Goal: Complete Application Form: Complete application form

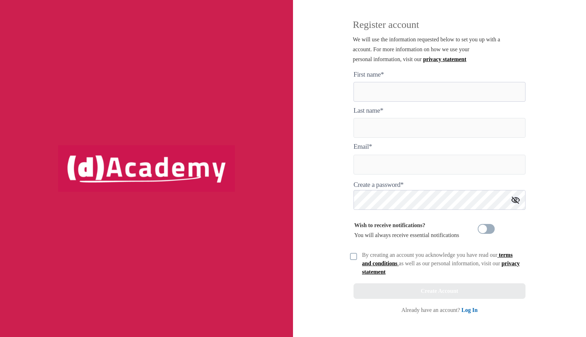
click at [372, 86] on here "text" at bounding box center [439, 92] width 172 height 20
type here "*****"
type input "**********"
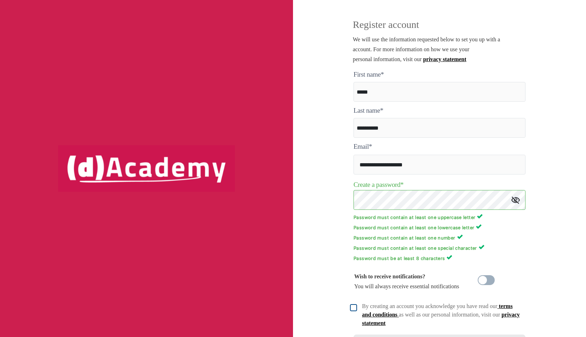
click at [351, 304] on div at bounding box center [353, 307] width 7 height 10
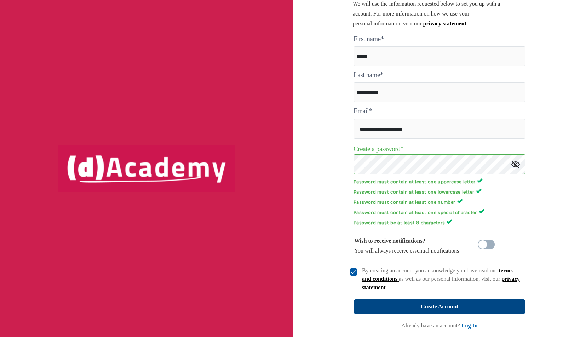
click at [375, 306] on button "Create Account" at bounding box center [439, 307] width 172 height 16
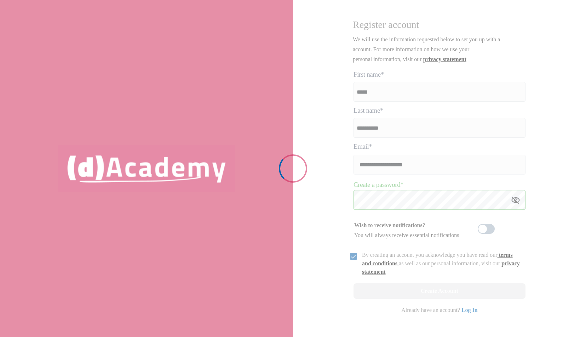
scroll to position [0, 0]
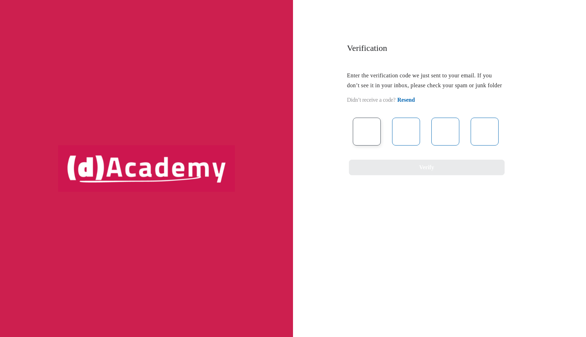
click at [367, 139] on input "text" at bounding box center [367, 132] width 28 height 28
type input "*"
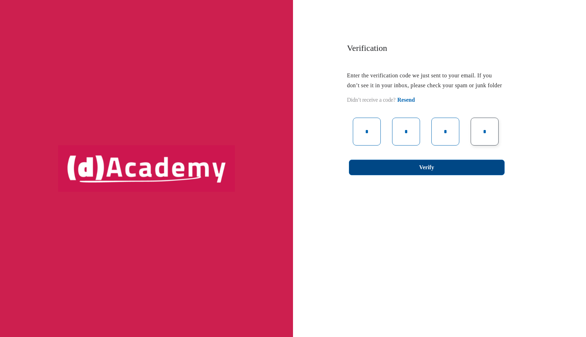
type input "*"
click at [469, 175] on button "Verify" at bounding box center [427, 168] width 156 height 16
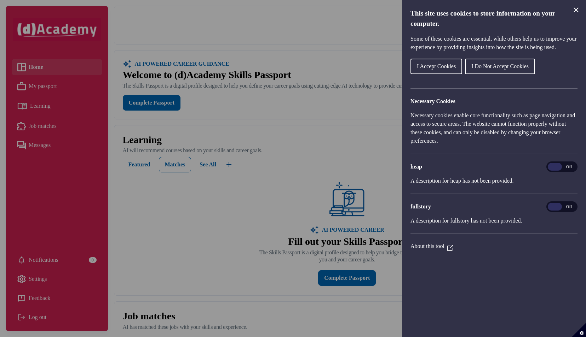
click at [436, 69] on span "I Accept Cookies" at bounding box center [436, 66] width 39 height 6
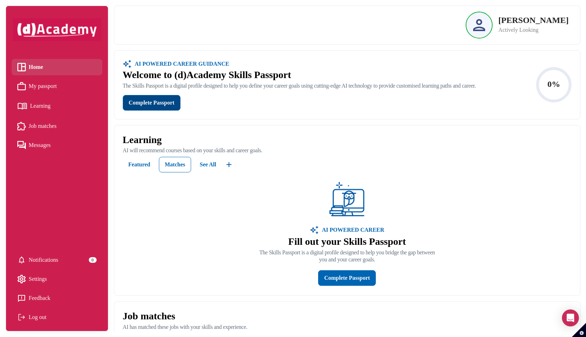
click at [145, 102] on div "Complete Passport" at bounding box center [152, 103] width 46 height 10
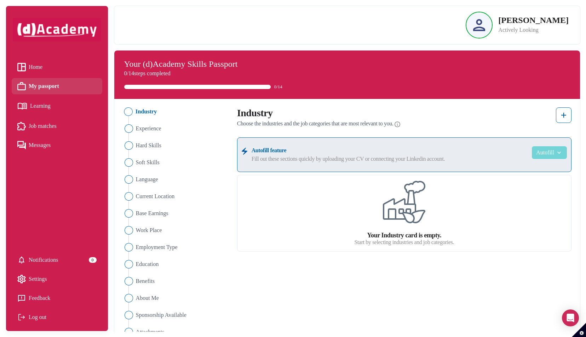
click at [548, 156] on button "Autofill" at bounding box center [548, 152] width 35 height 13
click at [542, 168] on link "Upload from CV" at bounding box center [538, 170] width 56 height 14
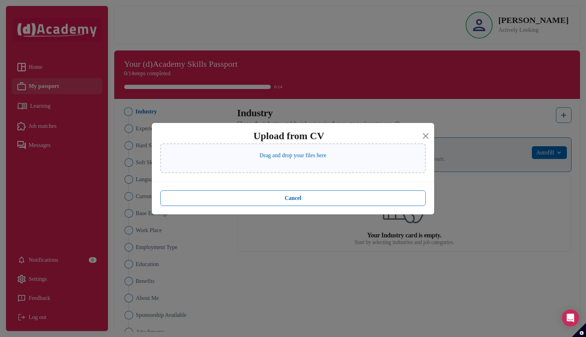
click at [363, 156] on div "Drag and drop your files here" at bounding box center [292, 159] width 265 height 30
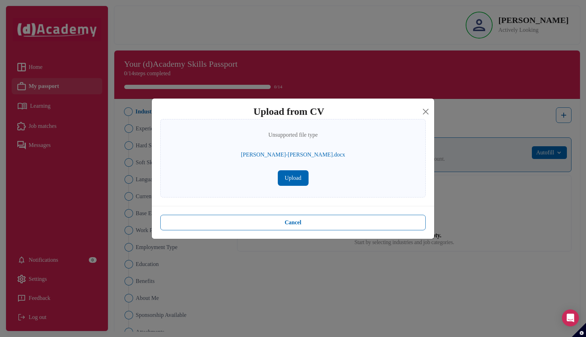
click at [296, 181] on button "Upload" at bounding box center [293, 178] width 31 height 16
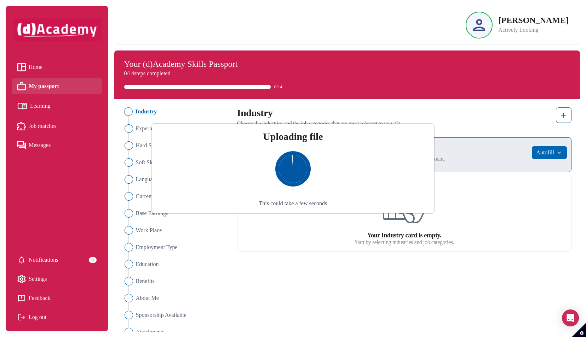
click at [433, 269] on div "Uploading file This could take a few seconds" at bounding box center [293, 168] width 586 height 337
